Goal: Entertainment & Leisure: Browse casually

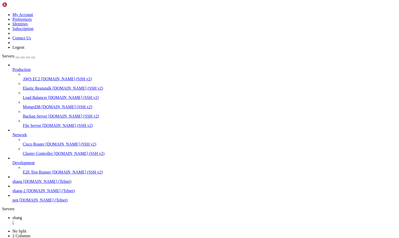
scroll to position [5, 1]
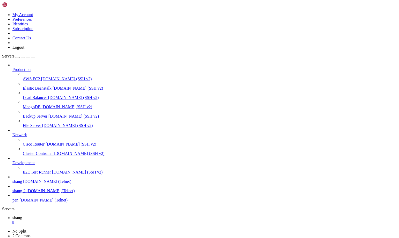
scroll to position [6567, 0]
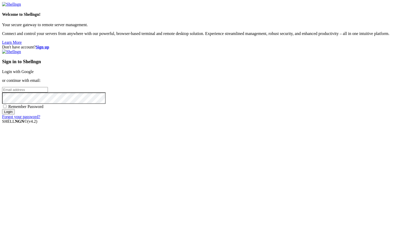
click at [34, 74] on link "Login with Google" at bounding box center [18, 71] width 32 height 4
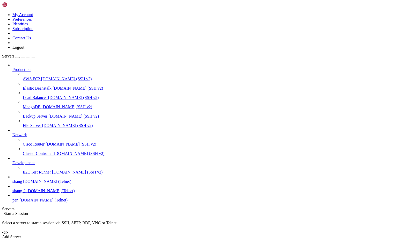
click at [36, 183] on span "[DOMAIN_NAME] (Telnet)" at bounding box center [47, 181] width 48 height 4
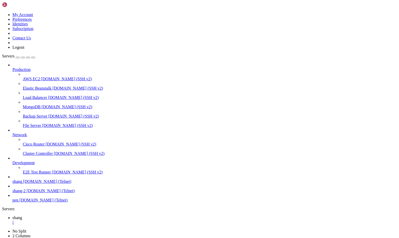
drag, startPoint x: 202, startPoint y: 443, endPoint x: 247, endPoint y: 450, distance: 45.7
drag, startPoint x: 177, startPoint y: 482, endPoint x: 295, endPoint y: 480, distance: 118.0
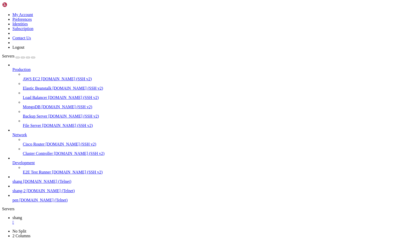
scroll to position [945, 0]
